Goal: Find contact information: Find contact information

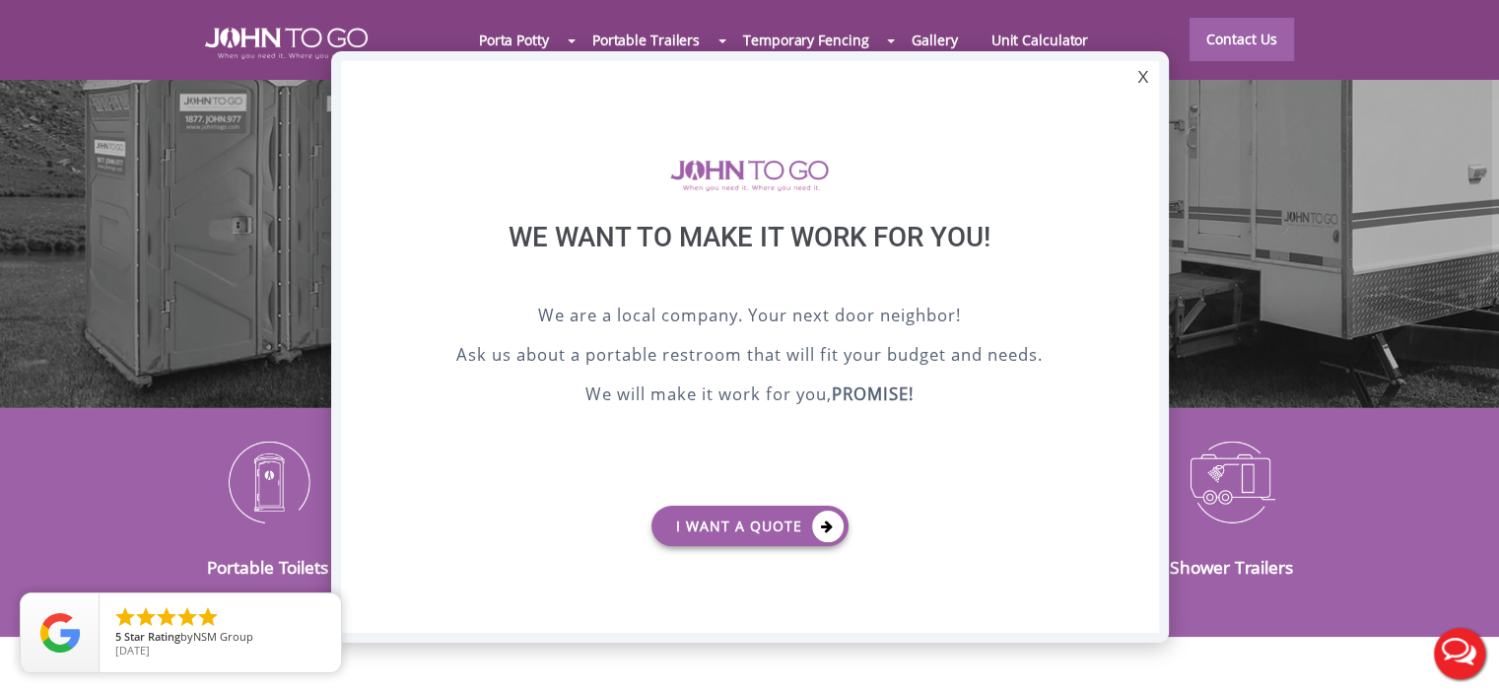
scroll to position [349, 0]
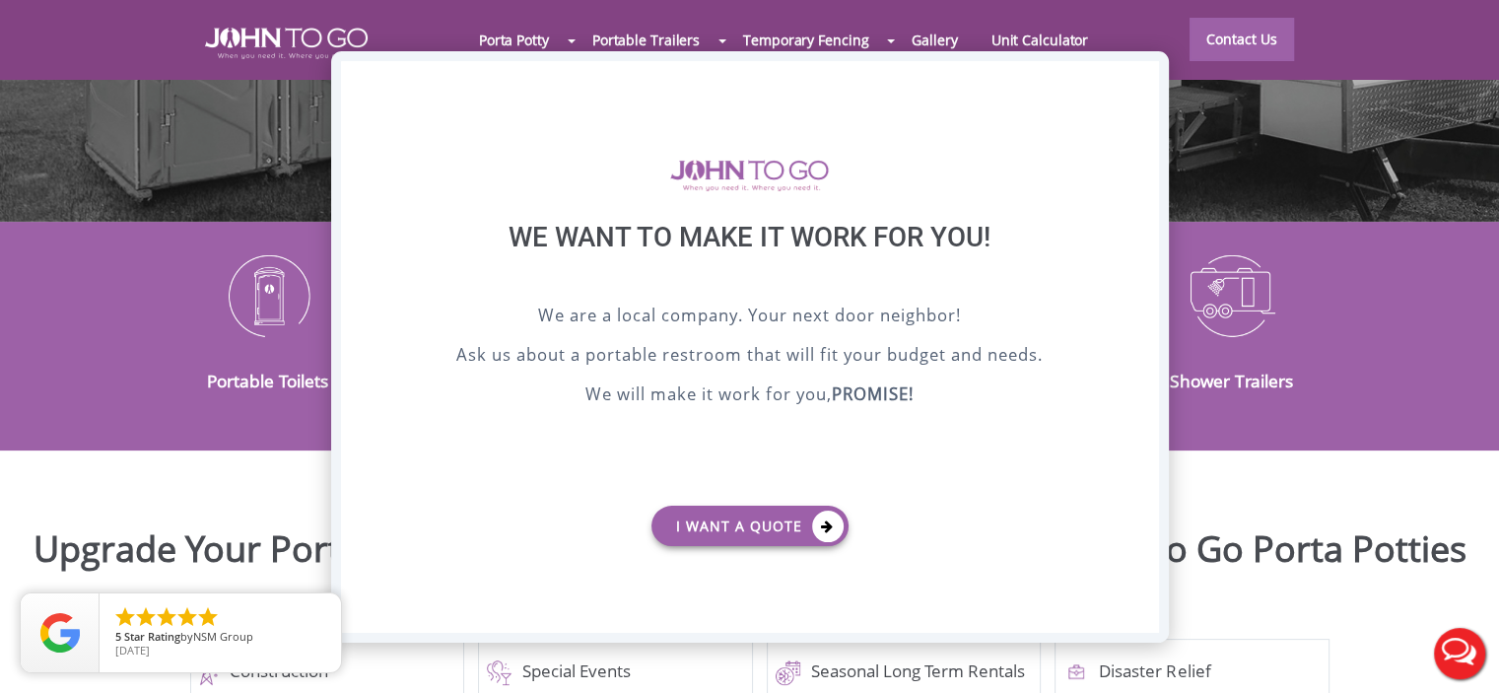
click at [1144, 86] on div "X" at bounding box center [1143, 78] width 31 height 34
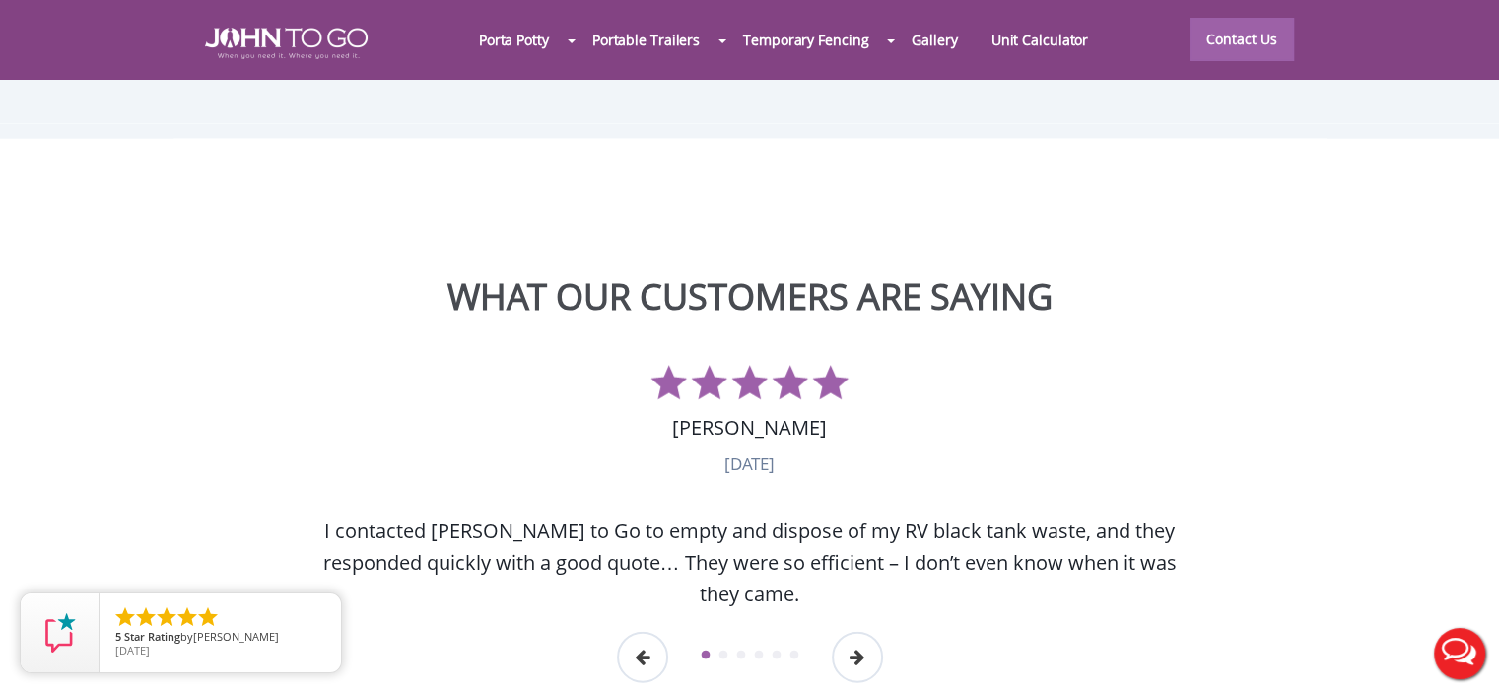
scroll to position [5076, 0]
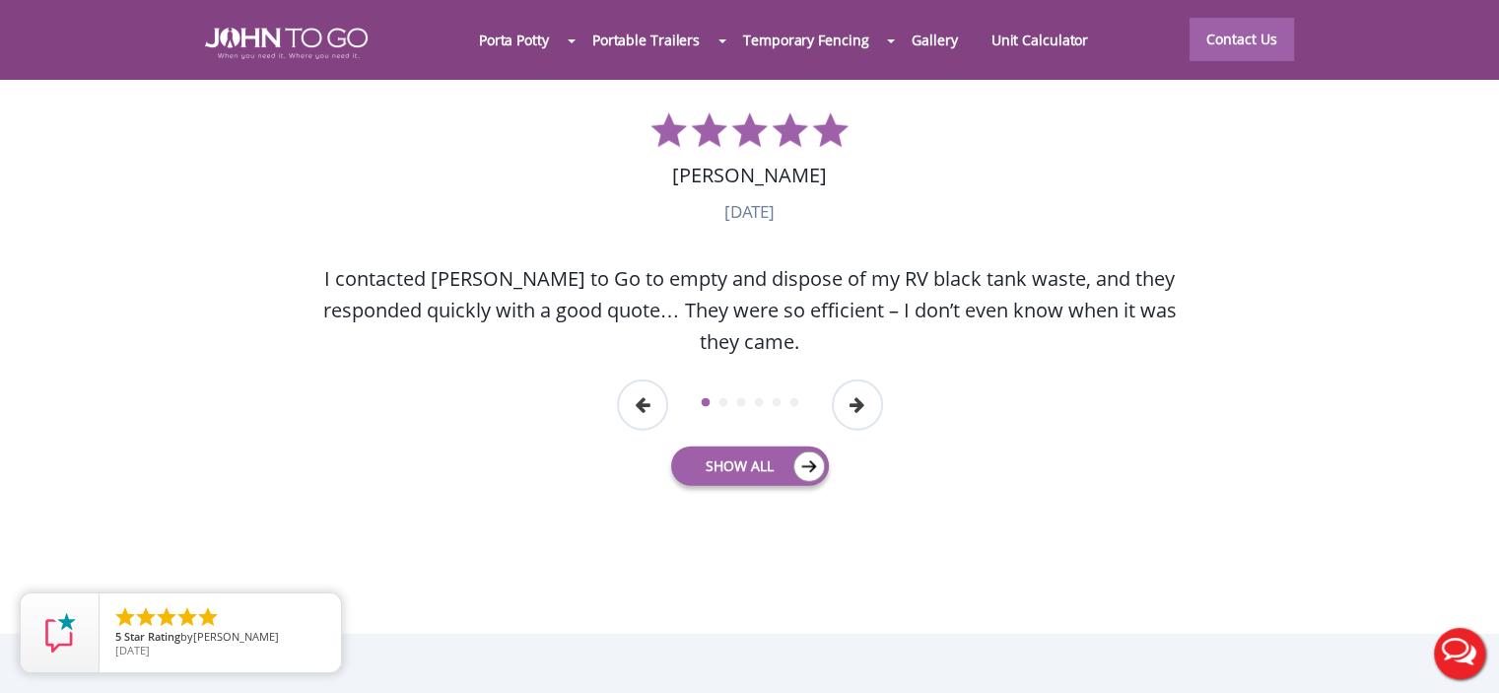
drag, startPoint x: 1459, startPoint y: 393, endPoint x: 1423, endPoint y: 532, distance: 143.5
click at [1423, 535] on section "WHAT OUR CUSTOMERS ARE SAYING Previous Andrea Proeschel Special Events, March 1…" at bounding box center [749, 253] width 1499 height 762
click at [1423, 532] on section "WHAT OUR CUSTOMERS ARE SAYING Previous Andrea Proeschel Special Events, March 1…" at bounding box center [749, 253] width 1499 height 762
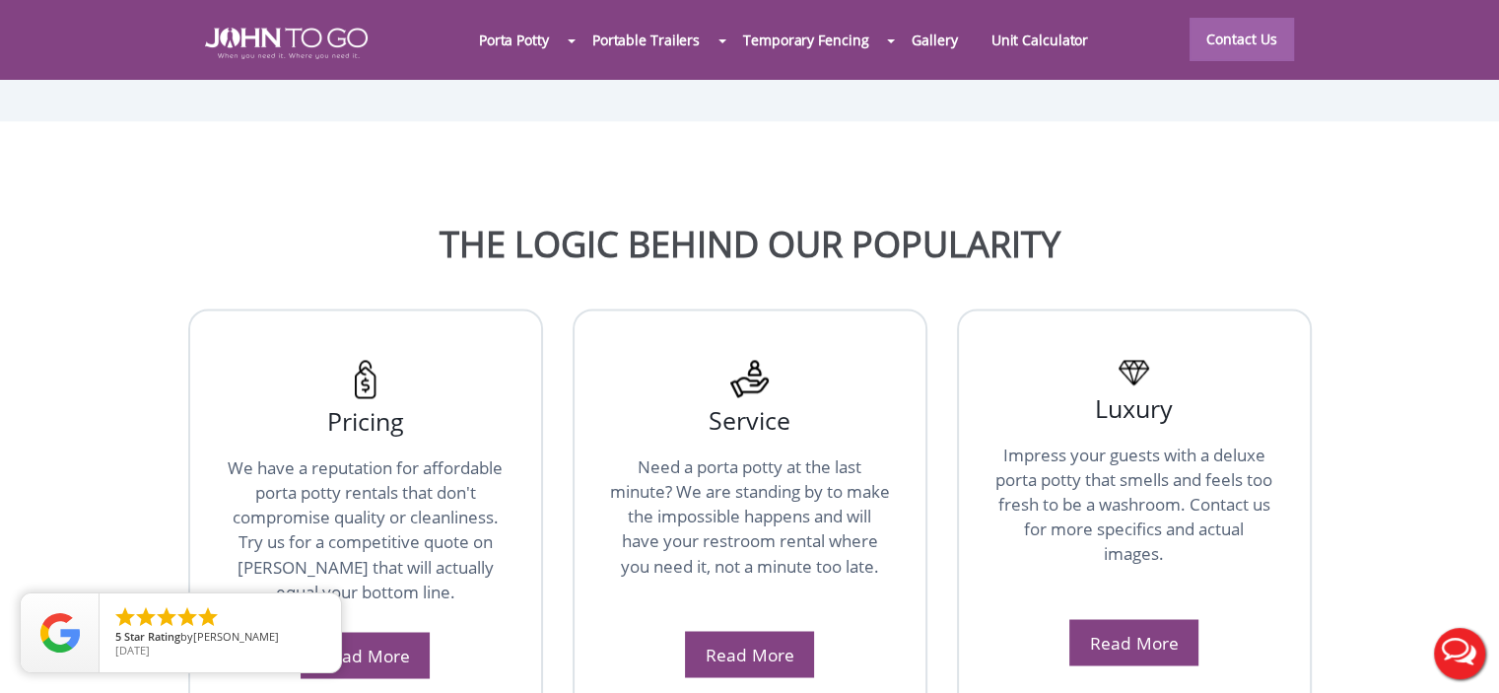
scroll to position [0, 0]
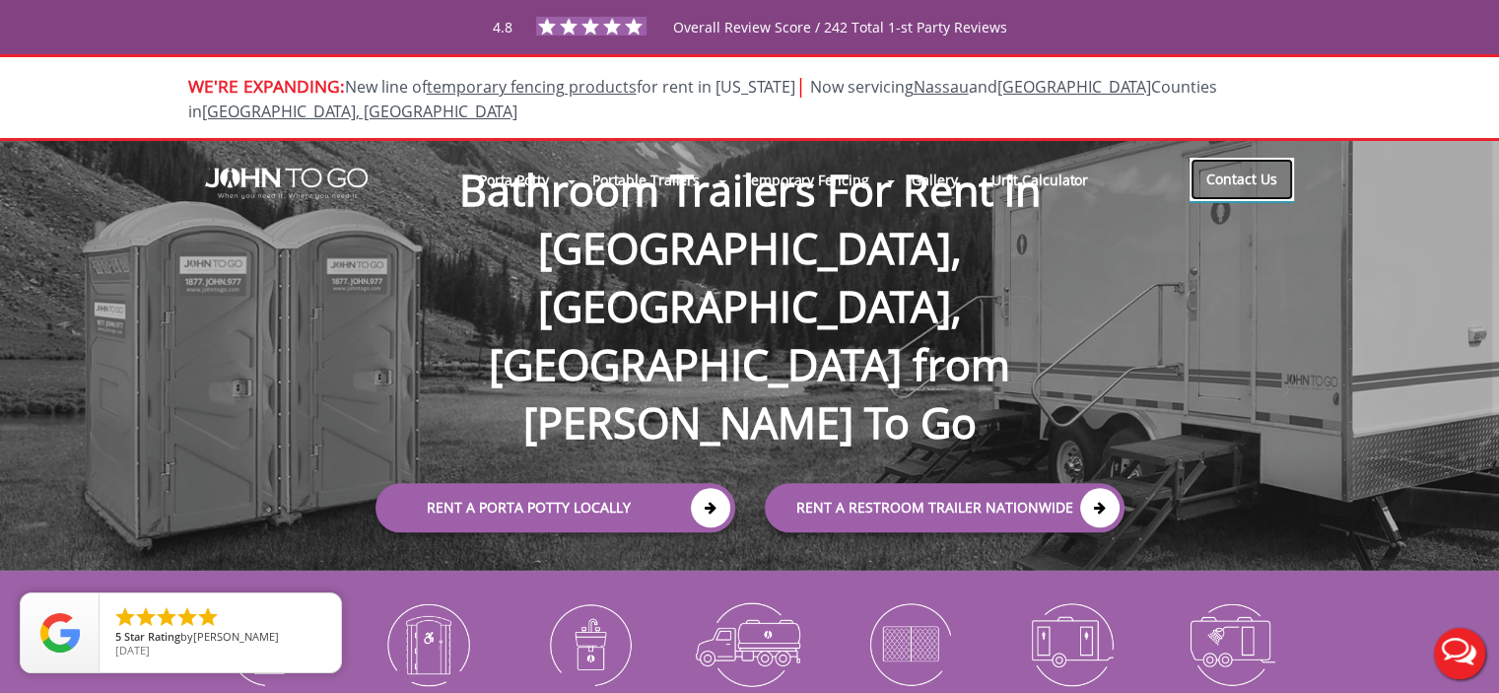
click at [1244, 159] on link "Contact Us" at bounding box center [1242, 179] width 104 height 43
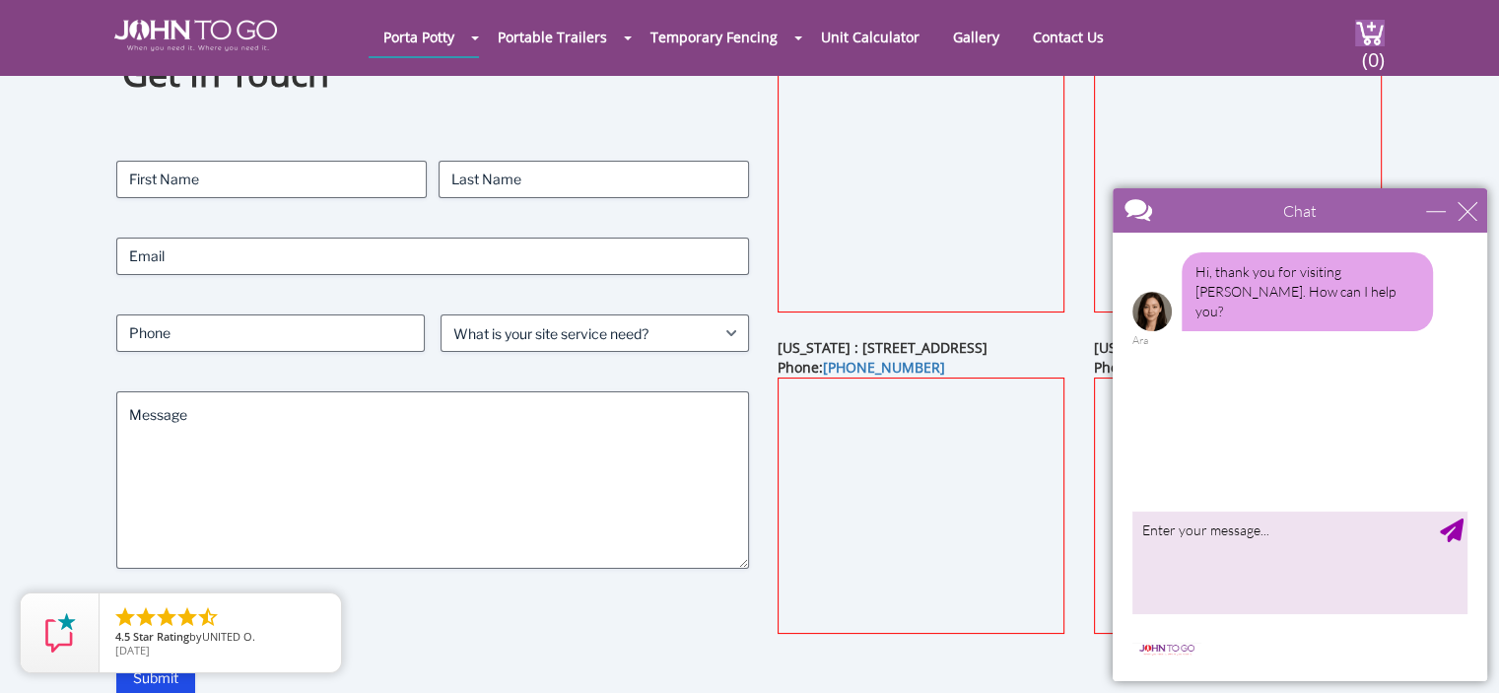
scroll to position [158, 0]
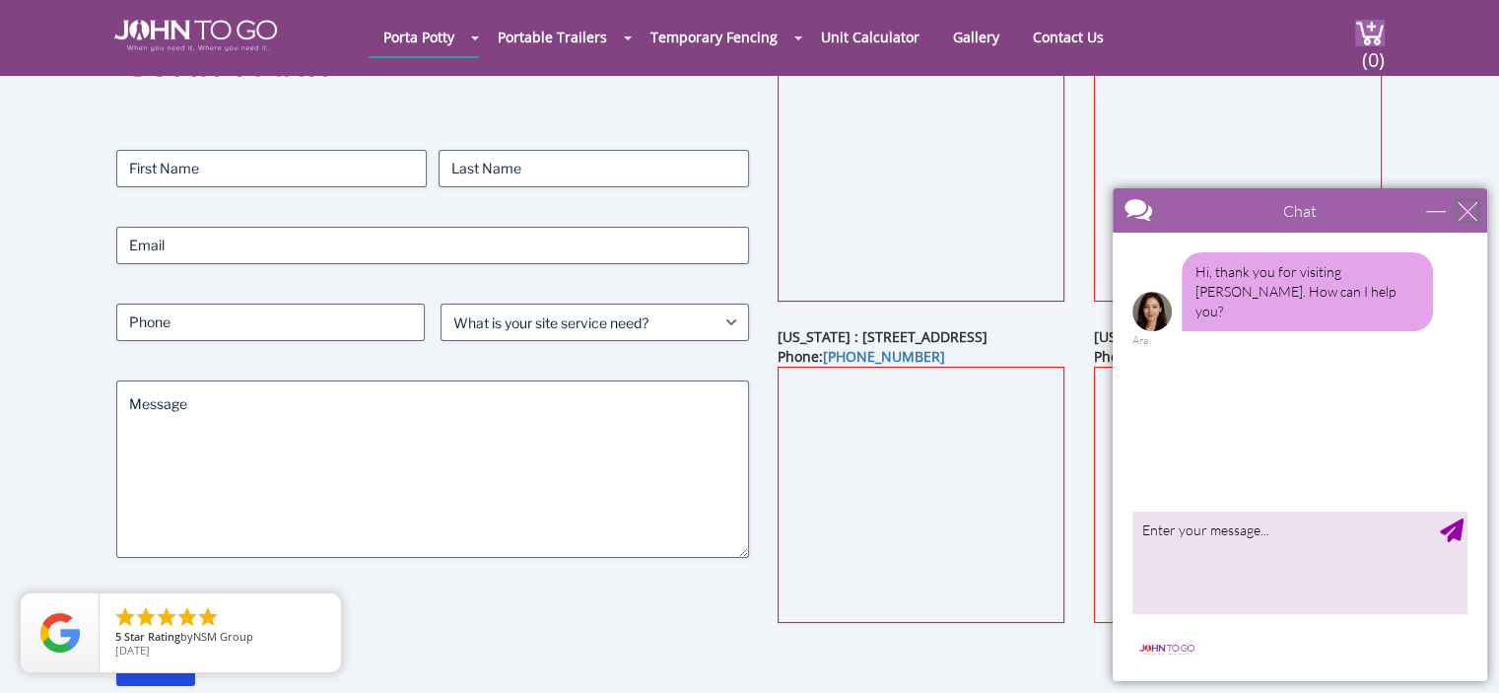
click at [1468, 210] on div "close" at bounding box center [1468, 211] width 20 height 20
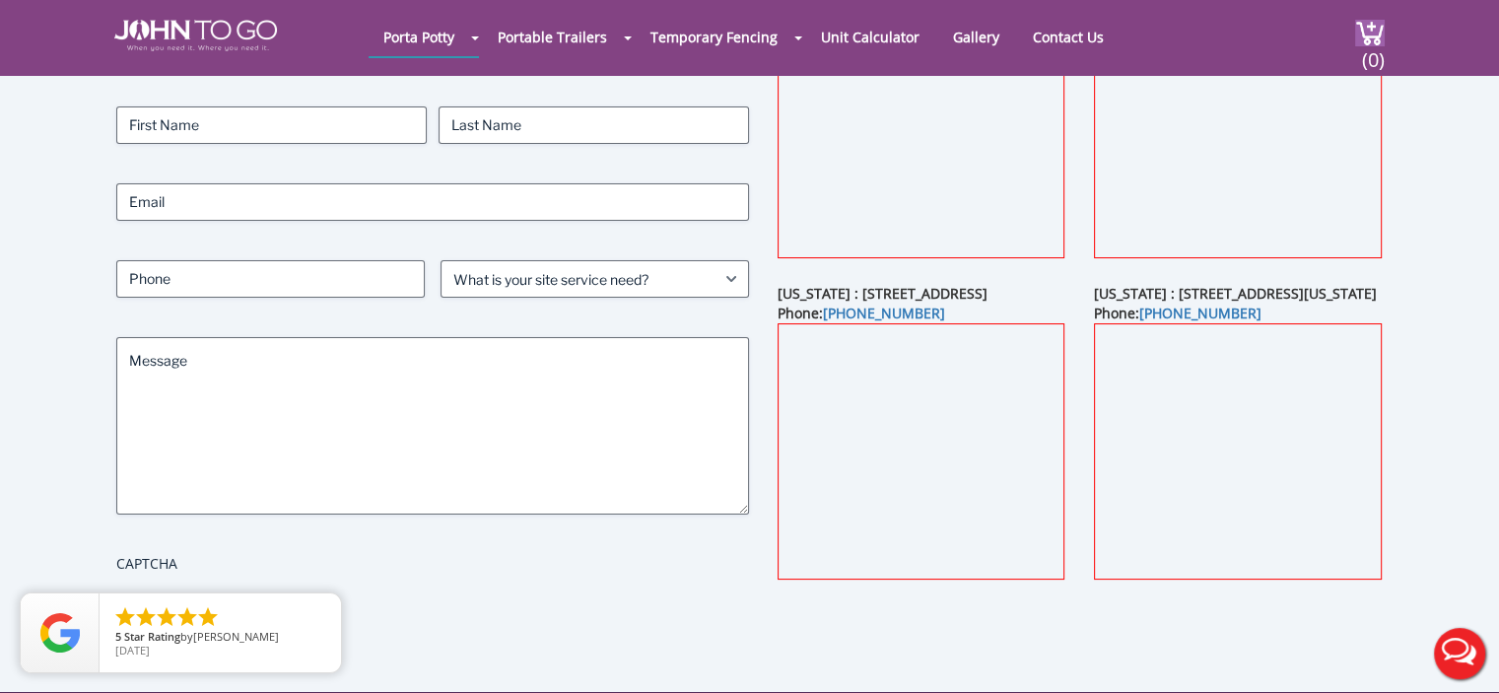
scroll to position [292, 0]
